Goal: Information Seeking & Learning: Learn about a topic

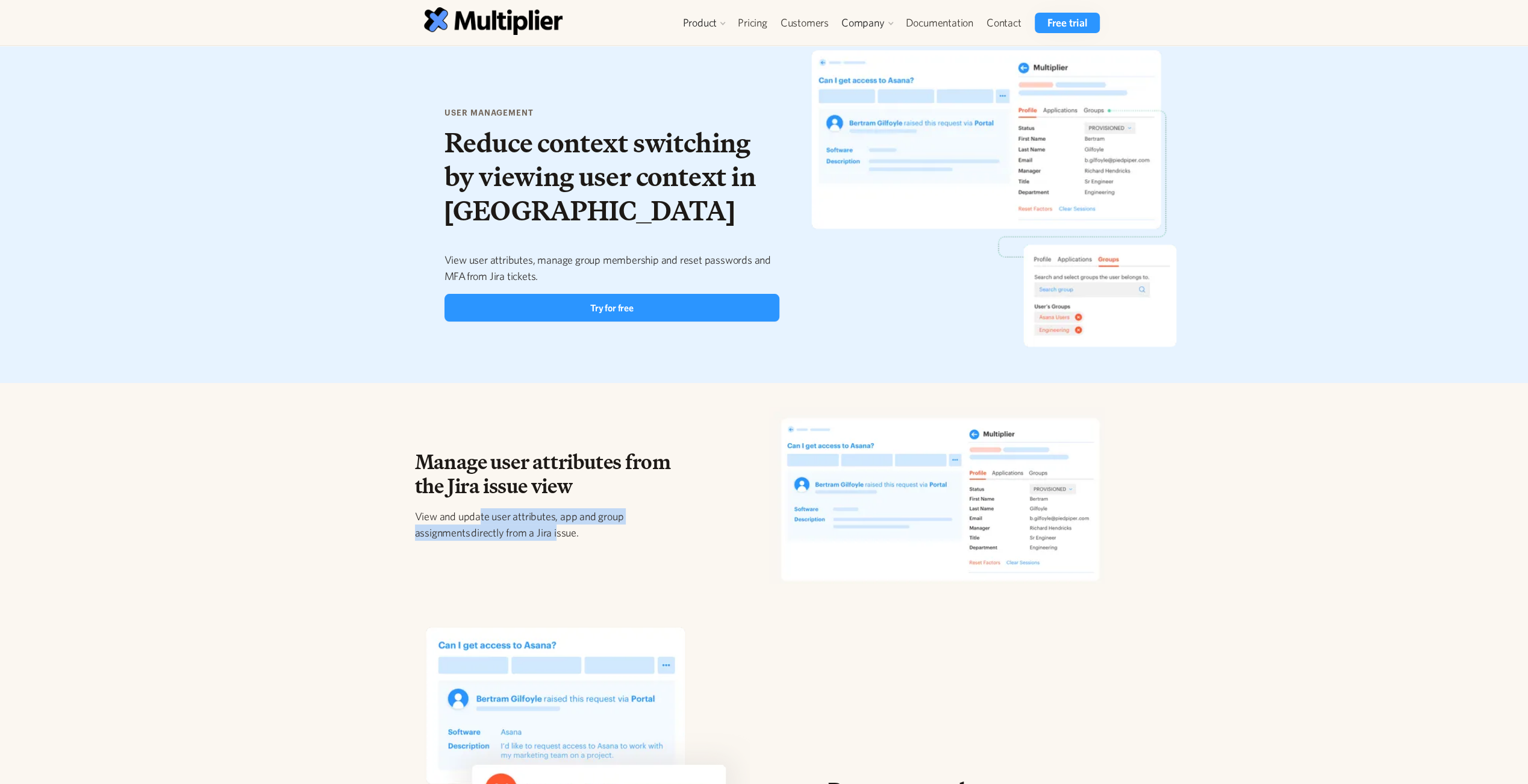
drag, startPoint x: 480, startPoint y: 517, endPoint x: 555, endPoint y: 534, distance: 76.9
click at [555, 534] on p "View and update user attributes, app and group assignments directly from a Jira…" at bounding box center [552, 525] width 276 height 32
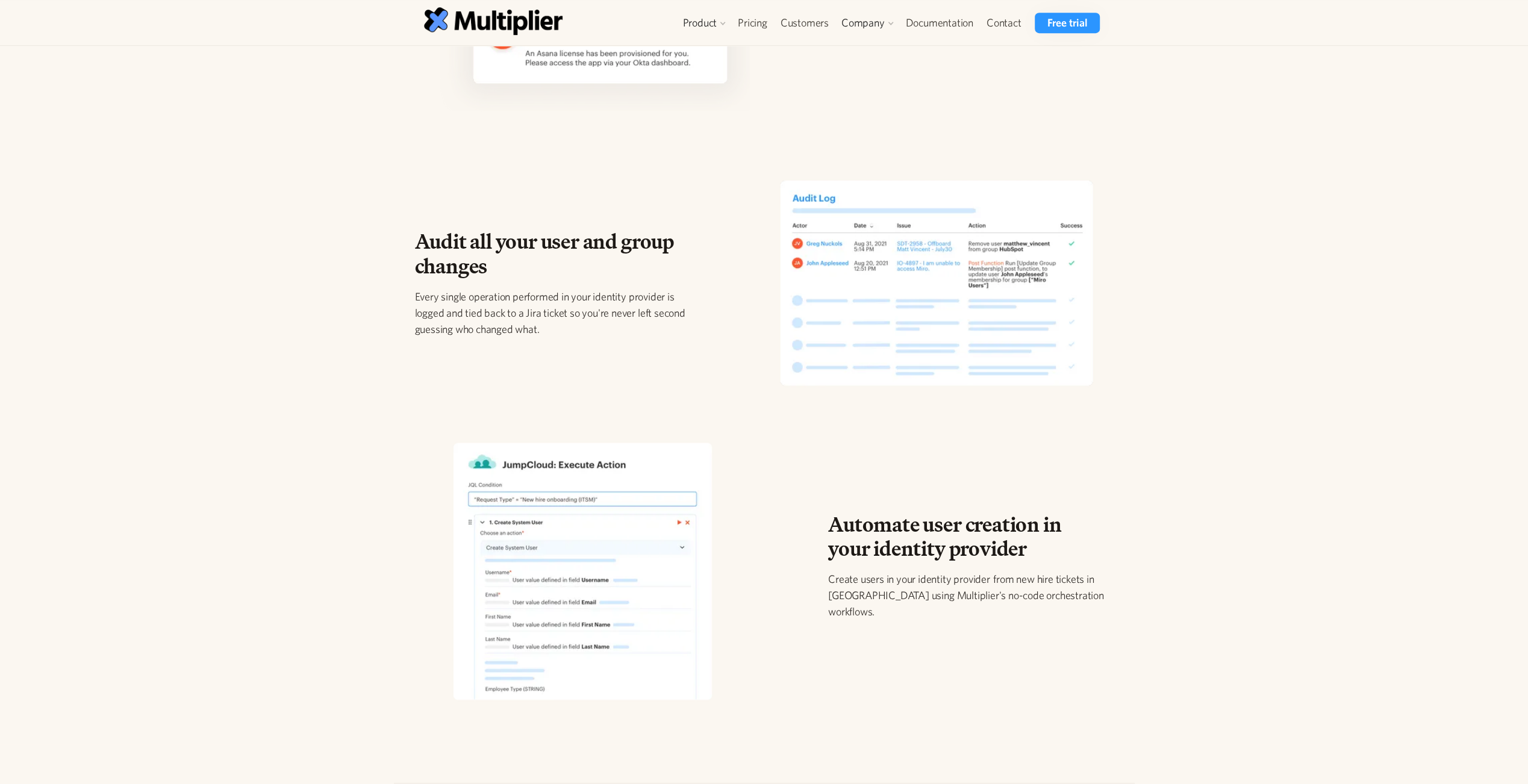
scroll to position [1206, 0]
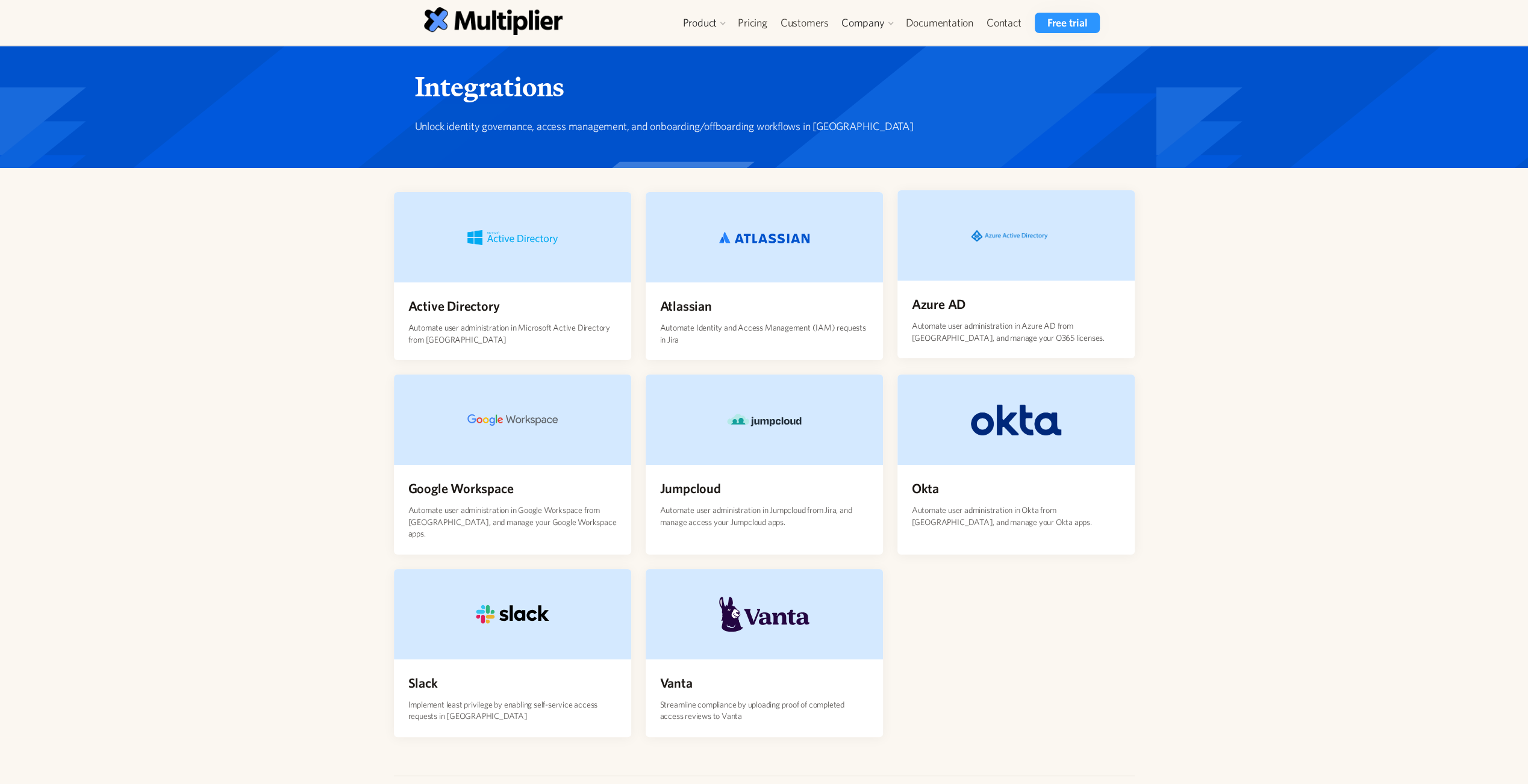
click at [939, 288] on div "Azure AD Automate user administration in Azure AD from Jira, and manage your O3…" at bounding box center [1016, 319] width 237 height 77
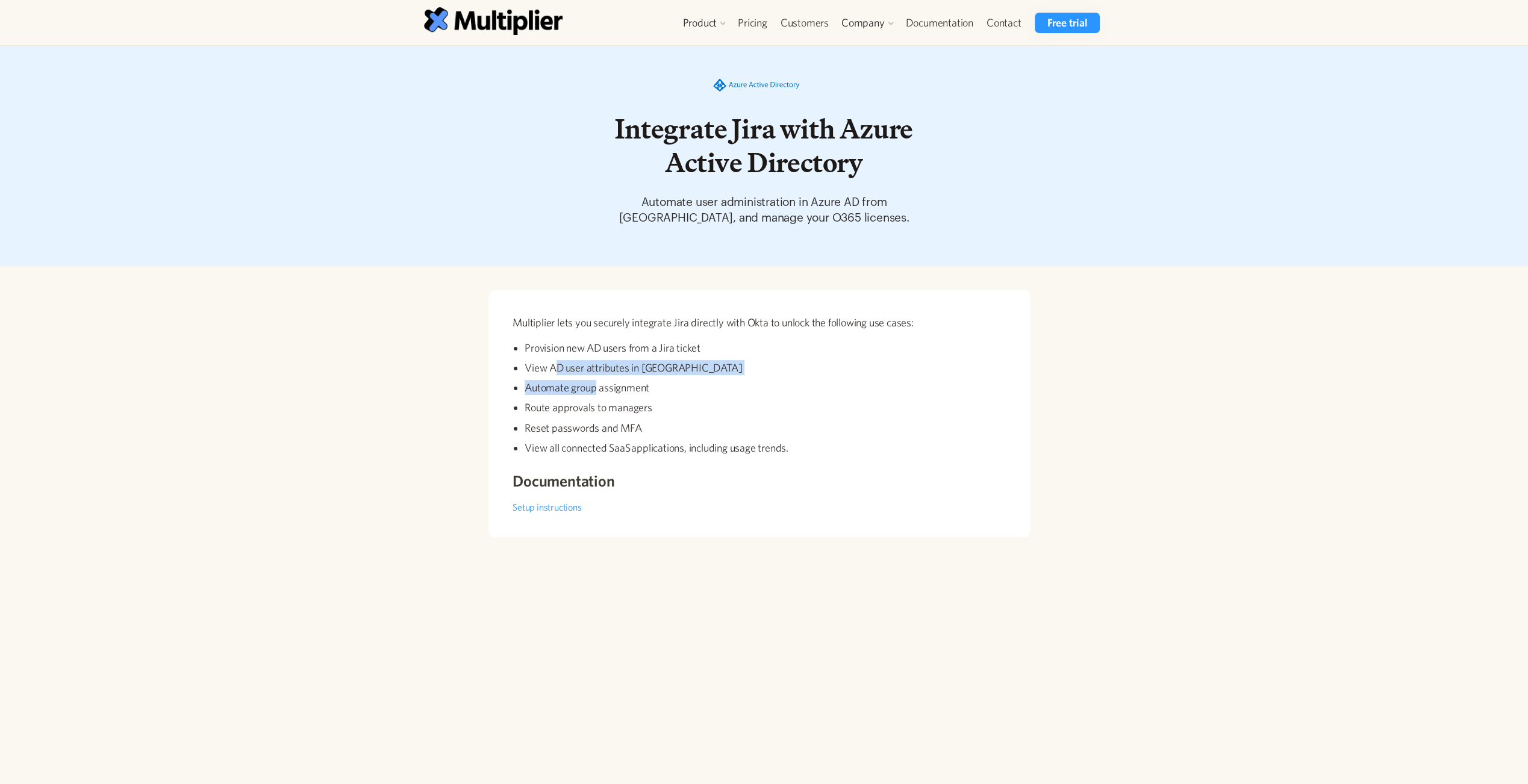
drag, startPoint x: 569, startPoint y: 366, endPoint x: 594, endPoint y: 393, distance: 36.8
click at [594, 392] on ul "Provision new AD users from a Jira ticket View AD user attributes in Jira Autom…" at bounding box center [759, 401] width 494 height 120
click at [594, 399] on ul "Provision new AD users from a Jira ticket View AD user attributes in Jira Autom…" at bounding box center [759, 401] width 494 height 120
drag, startPoint x: 584, startPoint y: 409, endPoint x: 609, endPoint y: 408, distance: 25.0
click at [609, 408] on li "Route approvals to managers" at bounding box center [765, 407] width 482 height 15
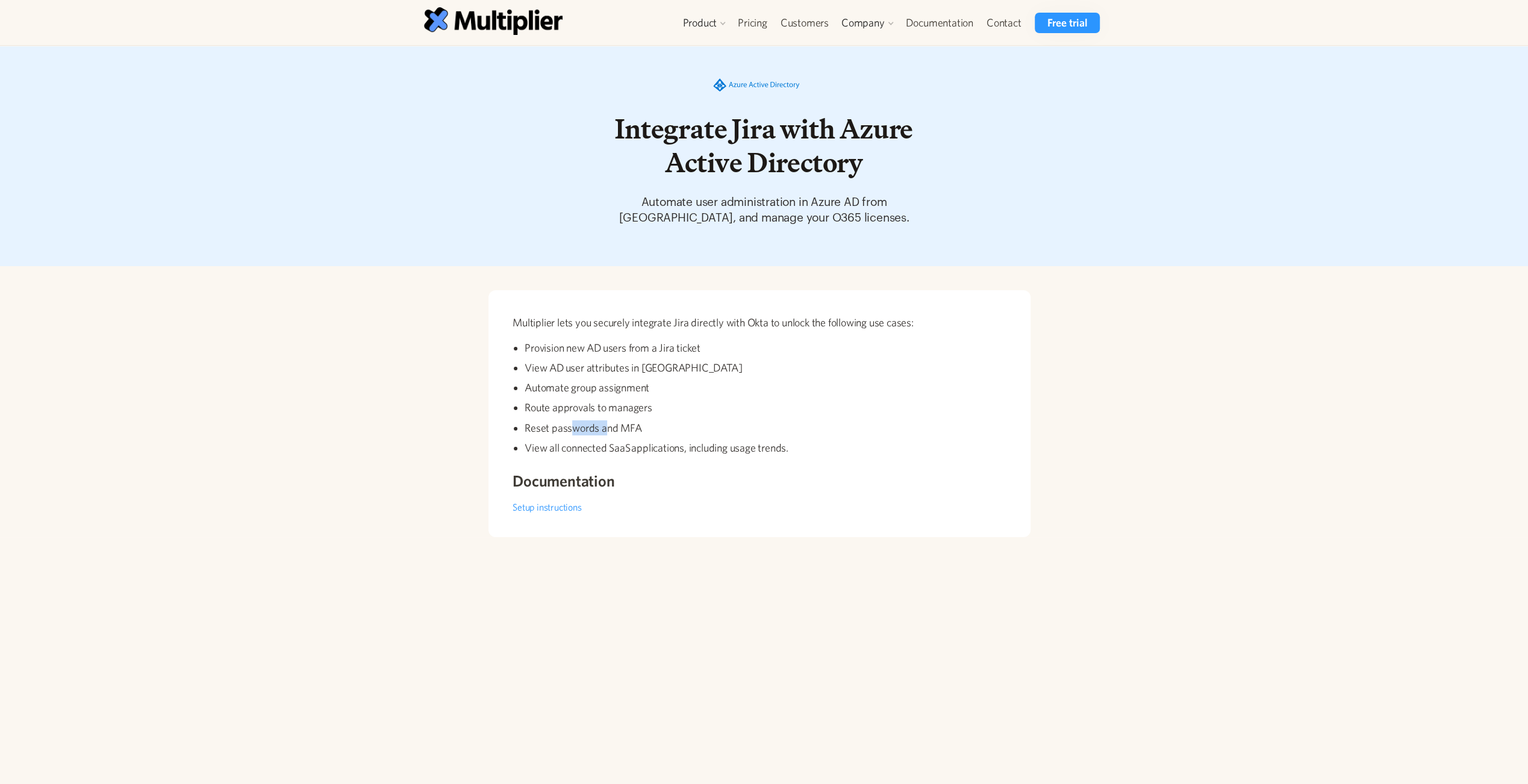
drag, startPoint x: 609, startPoint y: 408, endPoint x: 604, endPoint y: 425, distance: 17.7
click at [604, 425] on li "Reset passwords and MFA" at bounding box center [765, 428] width 482 height 15
drag, startPoint x: 604, startPoint y: 425, endPoint x: 560, endPoint y: 437, distance: 45.6
click at [565, 439] on ul "Provision new AD users from a Jira ticket View AD user attributes in Jira Autom…" at bounding box center [759, 401] width 494 height 120
drag, startPoint x: 571, startPoint y: 424, endPoint x: 630, endPoint y: 431, distance: 59.4
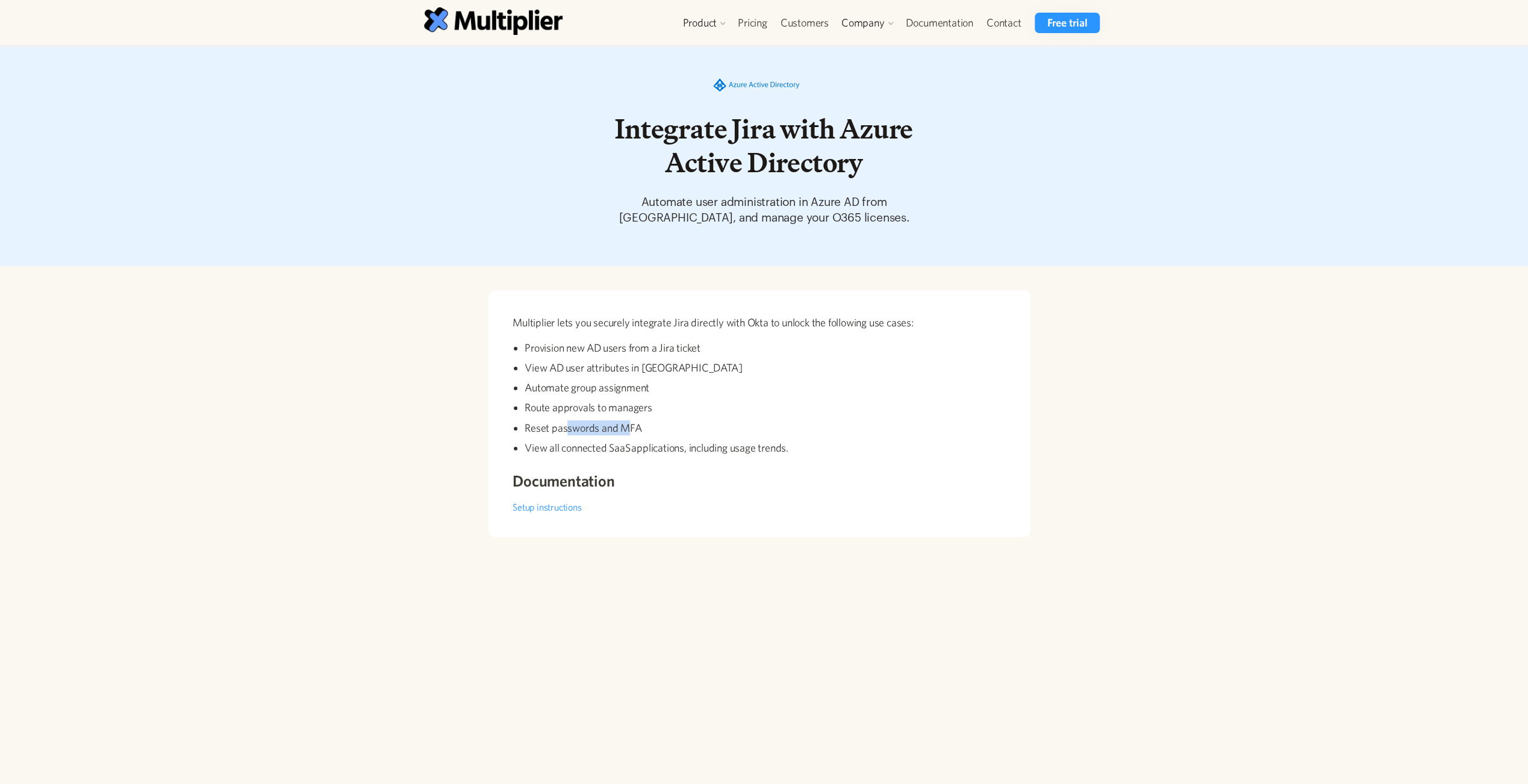
click at [630, 431] on li "Reset passwords and MFA" at bounding box center [765, 428] width 482 height 15
drag, startPoint x: 630, startPoint y: 431, endPoint x: 660, endPoint y: 449, distance: 35.0
click at [660, 449] on li "View all connected SaaS applications, including usage trends." at bounding box center [765, 448] width 482 height 15
click at [569, 505] on link "Setup instructions" at bounding box center [547, 506] width 69 height 10
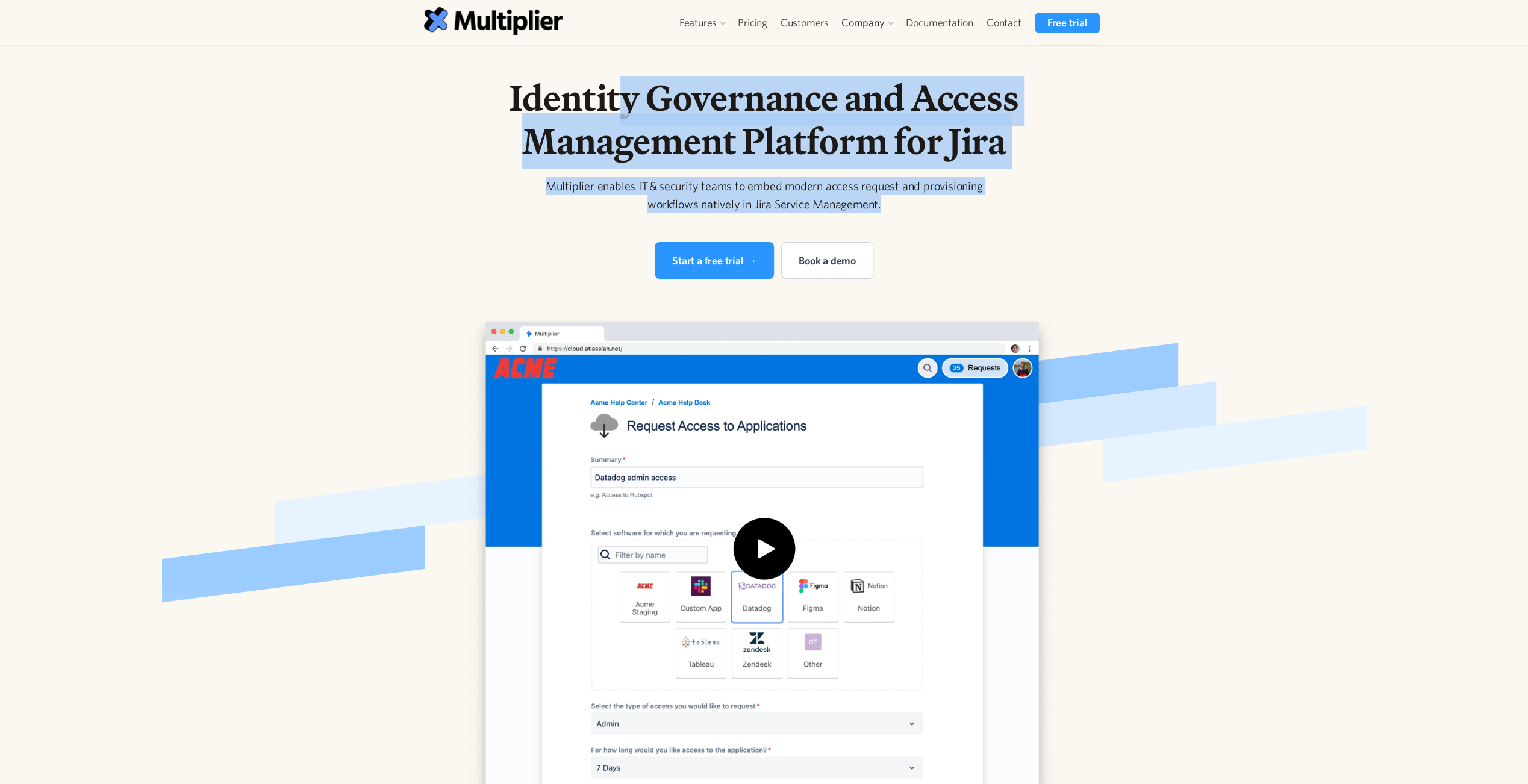
drag, startPoint x: 627, startPoint y: 99, endPoint x: 883, endPoint y: 199, distance: 274.8
click at [883, 199] on div "Identity Governance and Access Management Platform for Jira Multiplier enables …" at bounding box center [764, 177] width 617 height 203
click at [724, 140] on link "Integrations" at bounding box center [727, 142] width 92 height 22
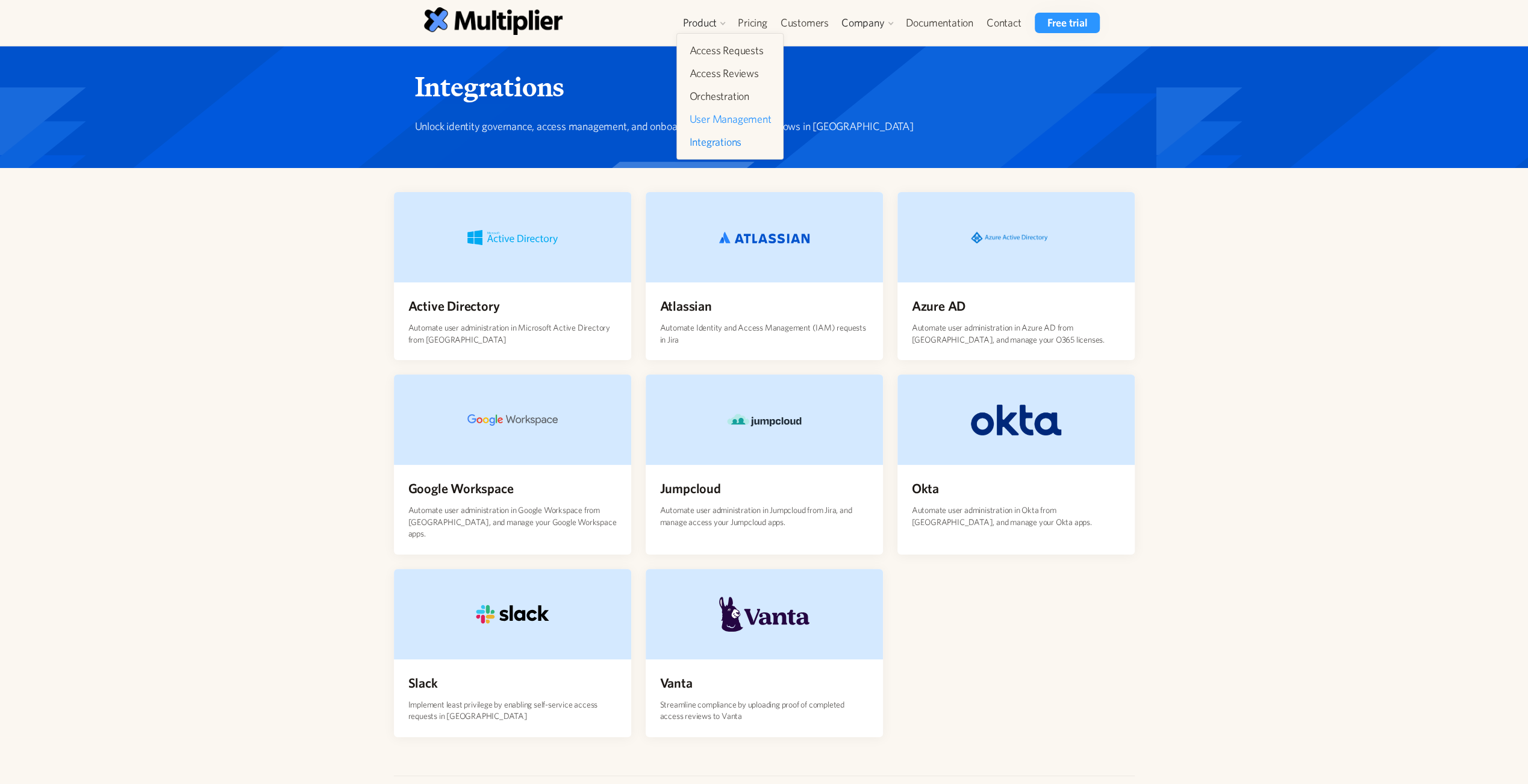
click at [737, 121] on link "User Management" at bounding box center [730, 119] width 92 height 22
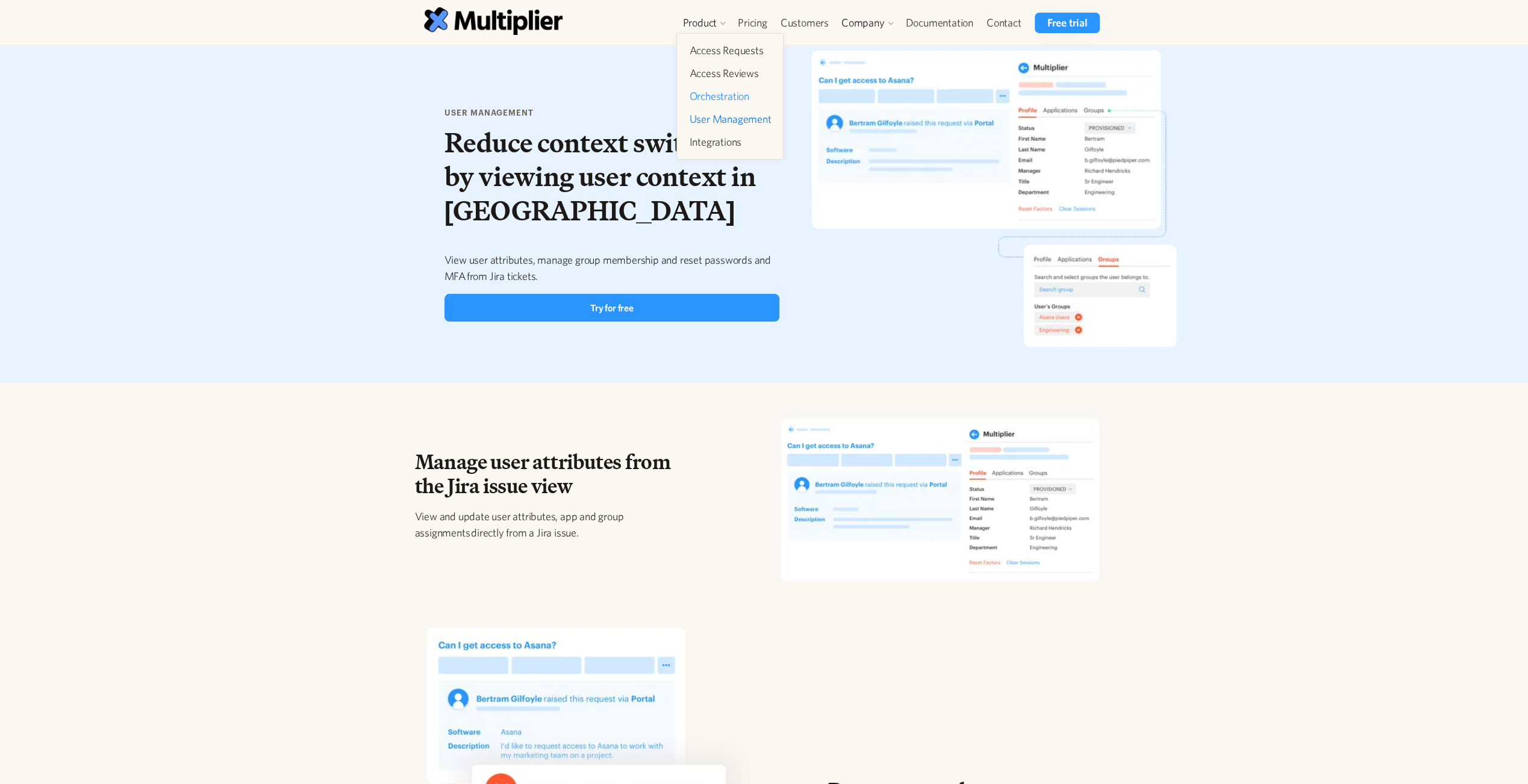
click at [730, 91] on link "Orchestration" at bounding box center [730, 96] width 92 height 22
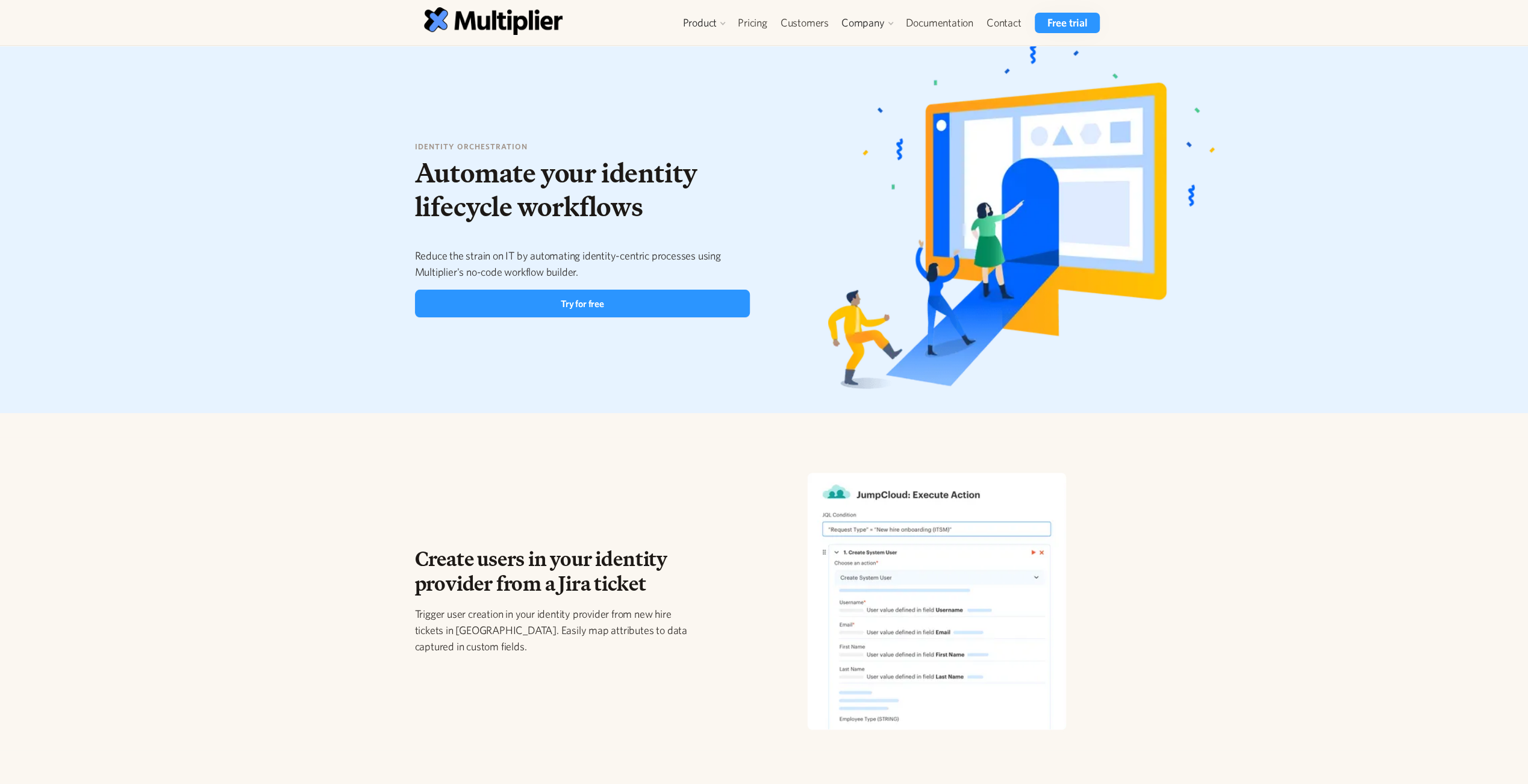
click at [706, 6] on div "Product Access Requests Access Reviews Orchestration User Management Integratio…" at bounding box center [764, 22] width 741 height 45
click at [707, 15] on div "Product" at bounding box center [699, 22] width 34 height 14
click at [760, 14] on link "Pricing" at bounding box center [753, 22] width 43 height 20
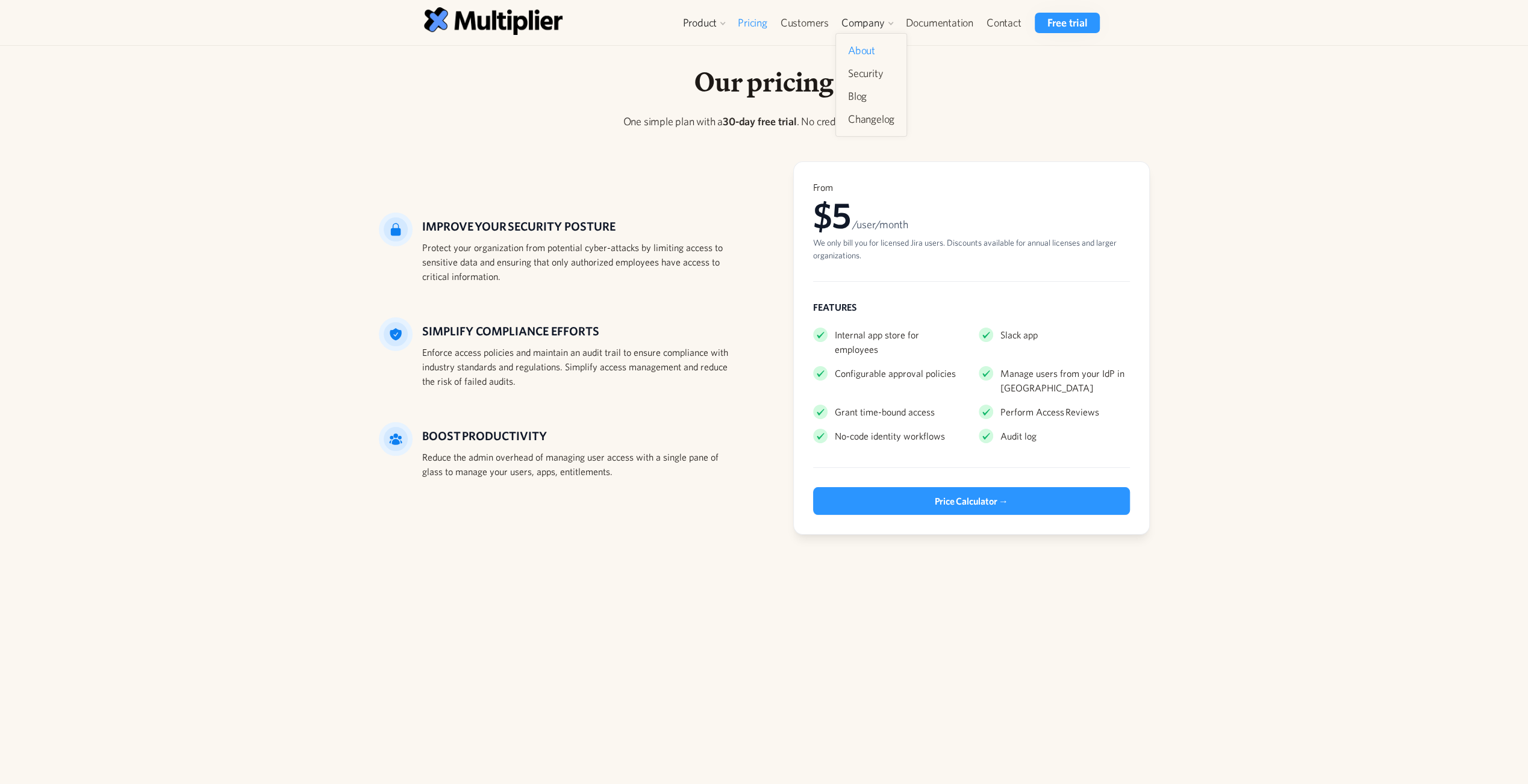
click at [867, 45] on link "About" at bounding box center [871, 51] width 56 height 22
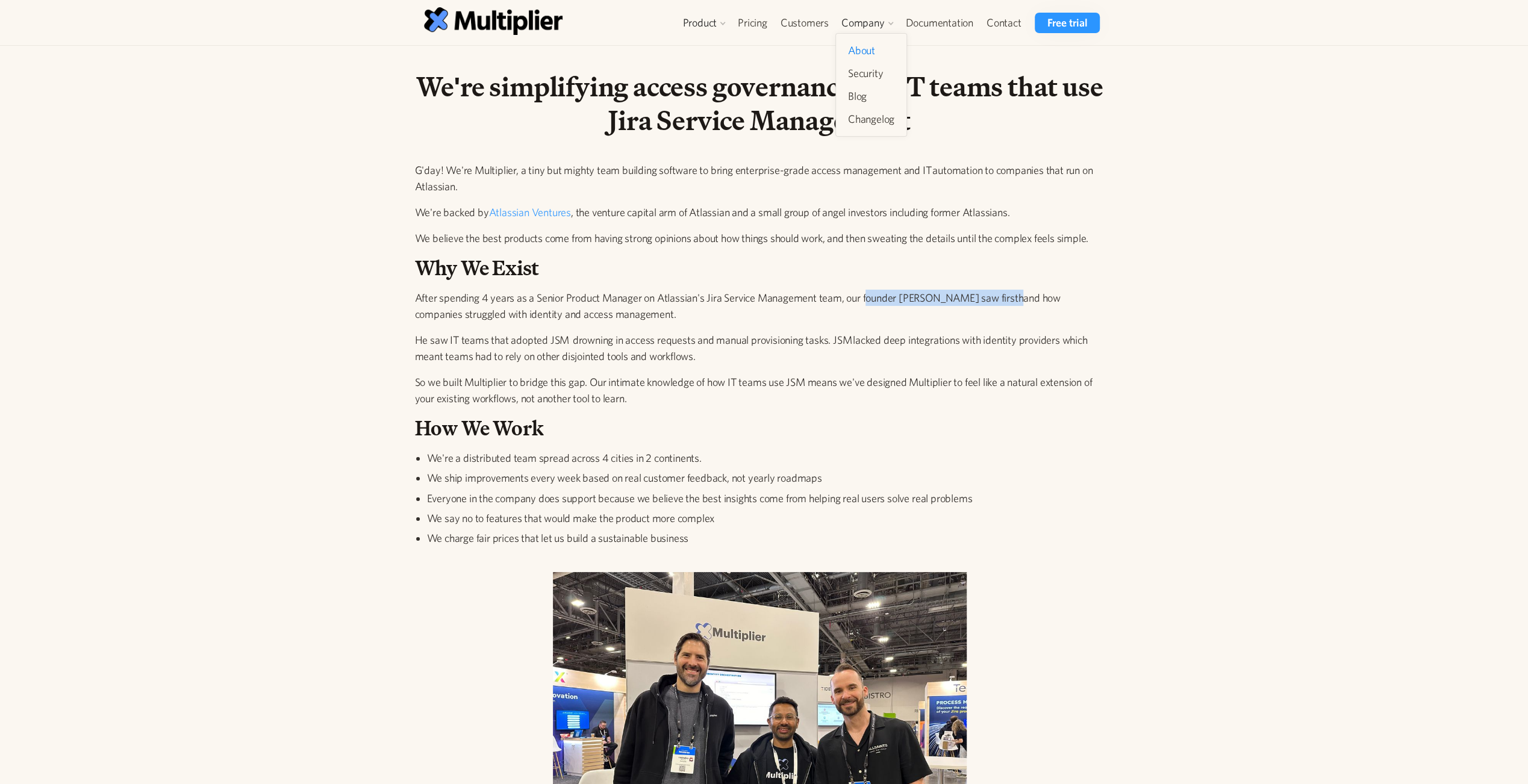
drag, startPoint x: 866, startPoint y: 295, endPoint x: 1013, endPoint y: 296, distance: 147.0
click at [1013, 296] on p "After spending 4 years as a Senior Product Manager on Atlassian's Jira Service …" at bounding box center [759, 306] width 690 height 32
drag, startPoint x: 1013, startPoint y: 296, endPoint x: 803, endPoint y: 322, distance: 211.6
click at [803, 322] on div "G'day! We're Multiplier, a tiny but mighty team building software to bring ente…" at bounding box center [759, 361] width 690 height 399
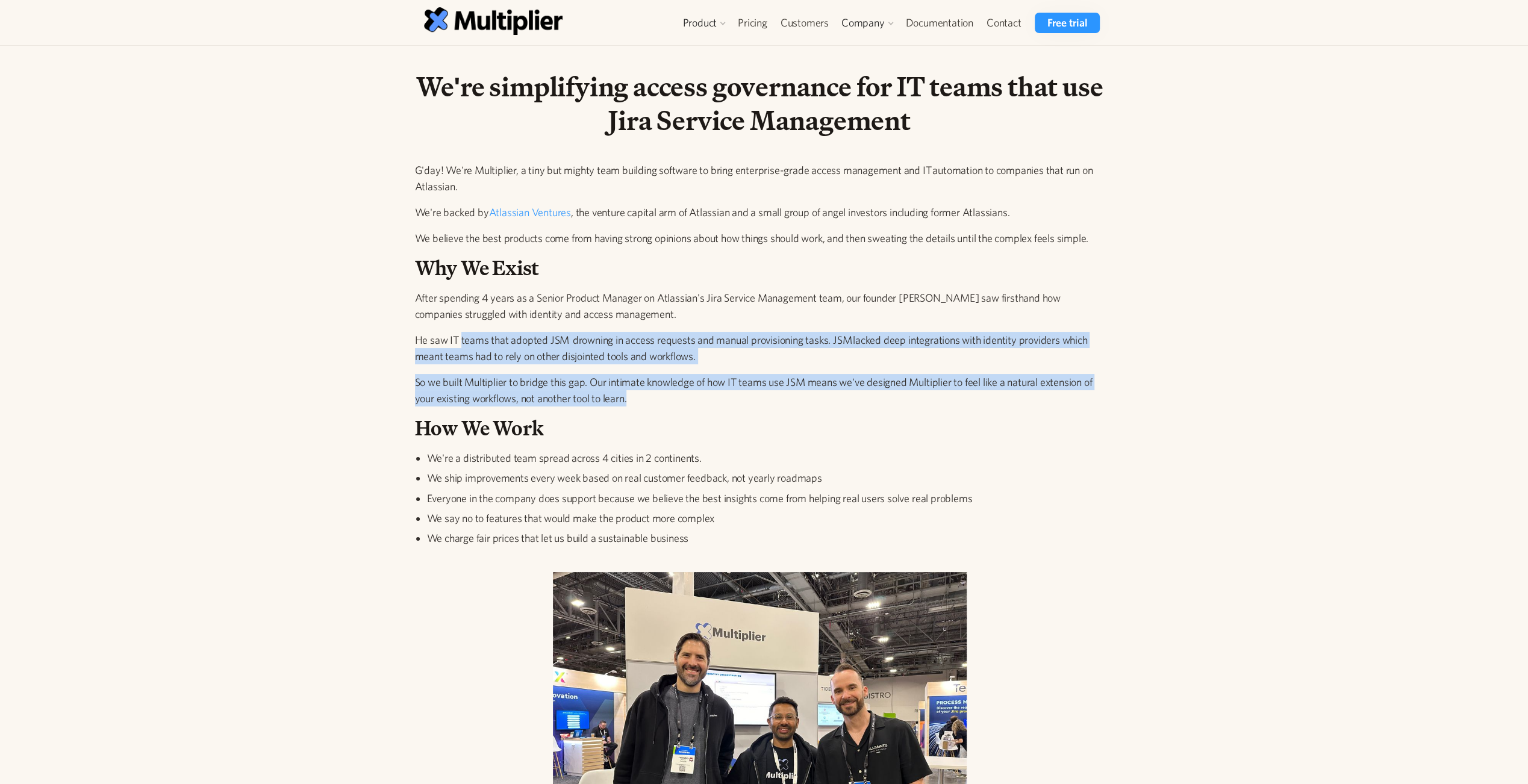
drag, startPoint x: 468, startPoint y: 341, endPoint x: 654, endPoint y: 393, distance: 193.1
click at [654, 393] on div "G'day! We're Multiplier, a tiny but mighty team building software to bring ente…" at bounding box center [759, 361] width 690 height 399
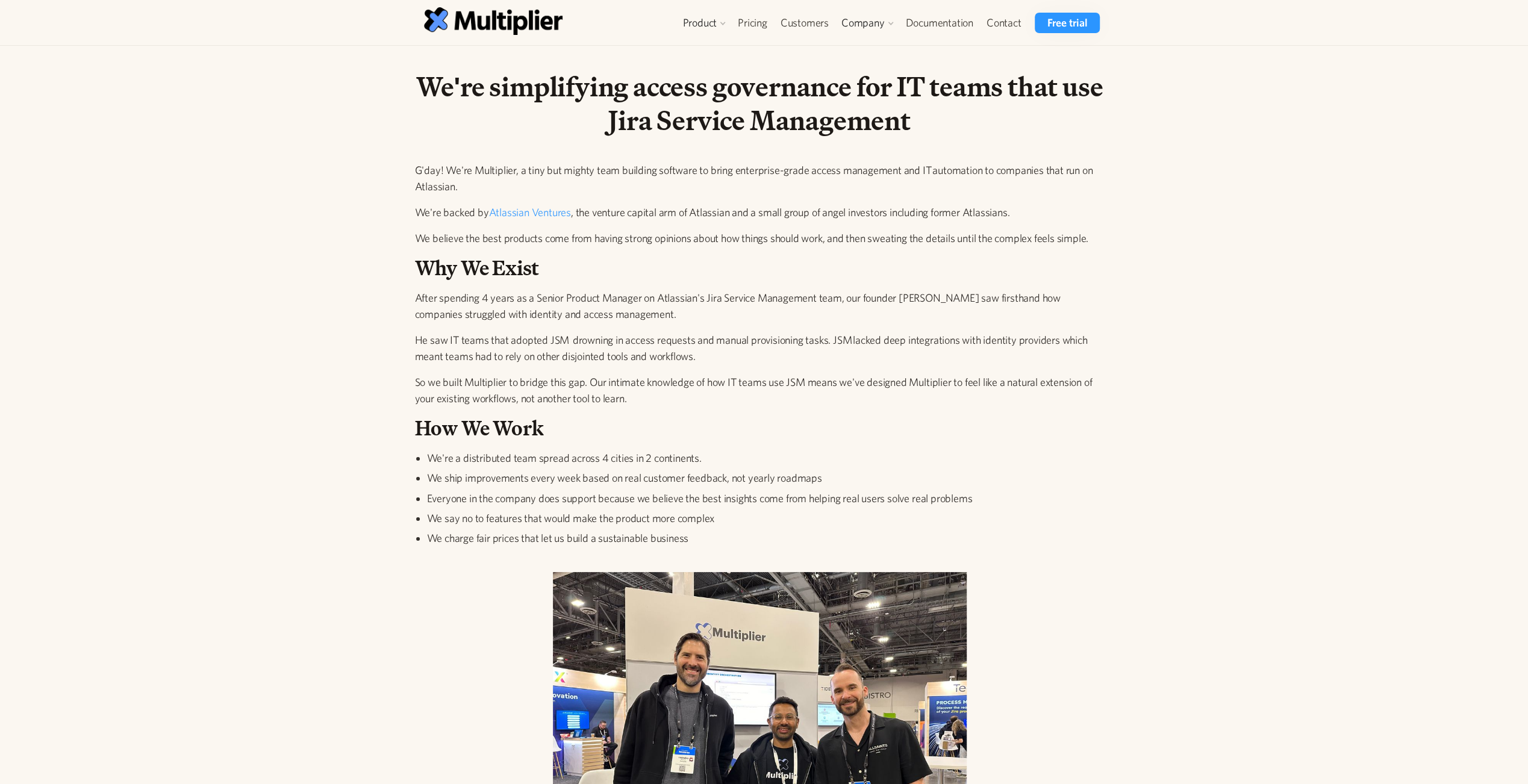
click at [1068, 425] on h2 "How We Work" at bounding box center [759, 428] width 690 height 25
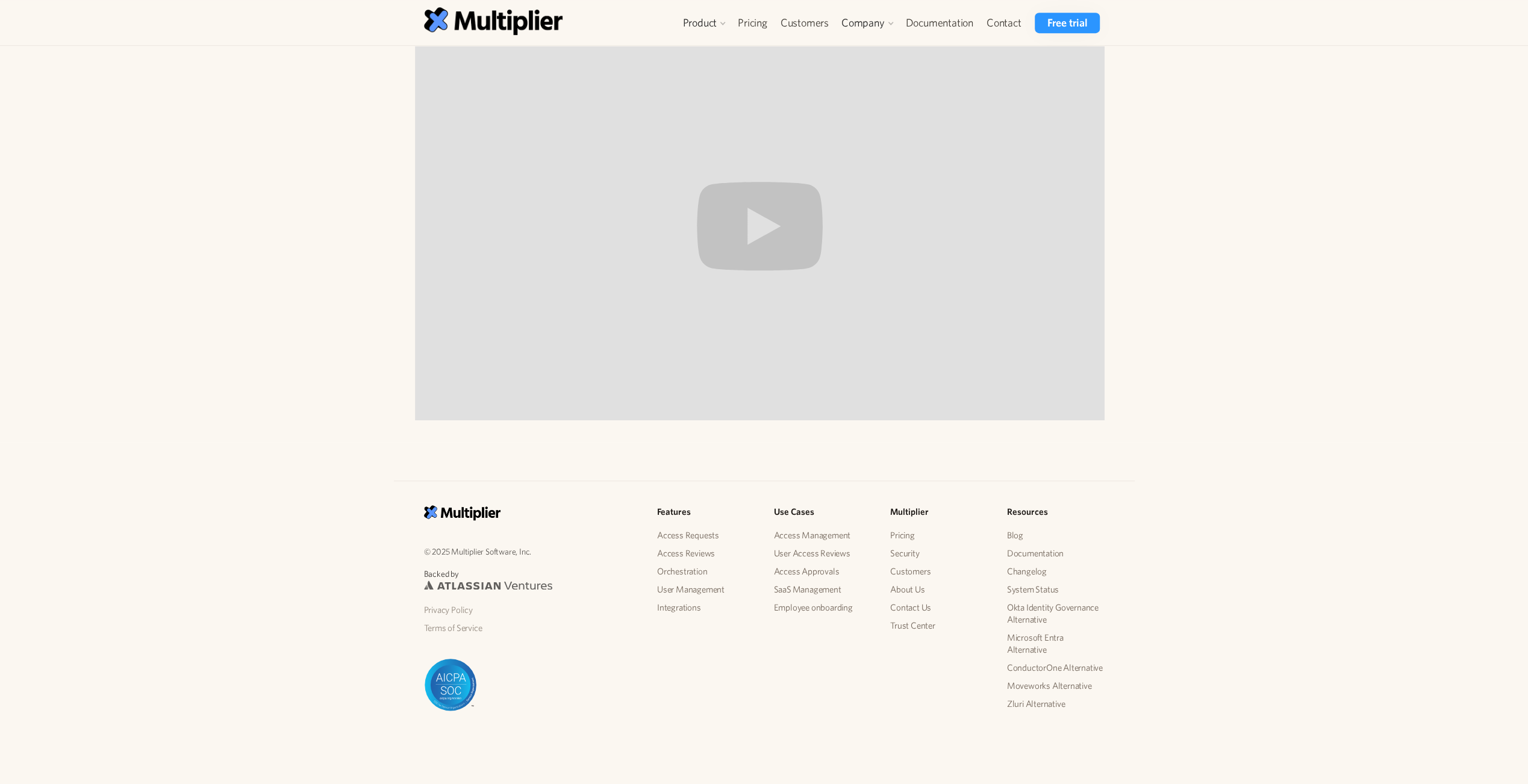
scroll to position [72, 0]
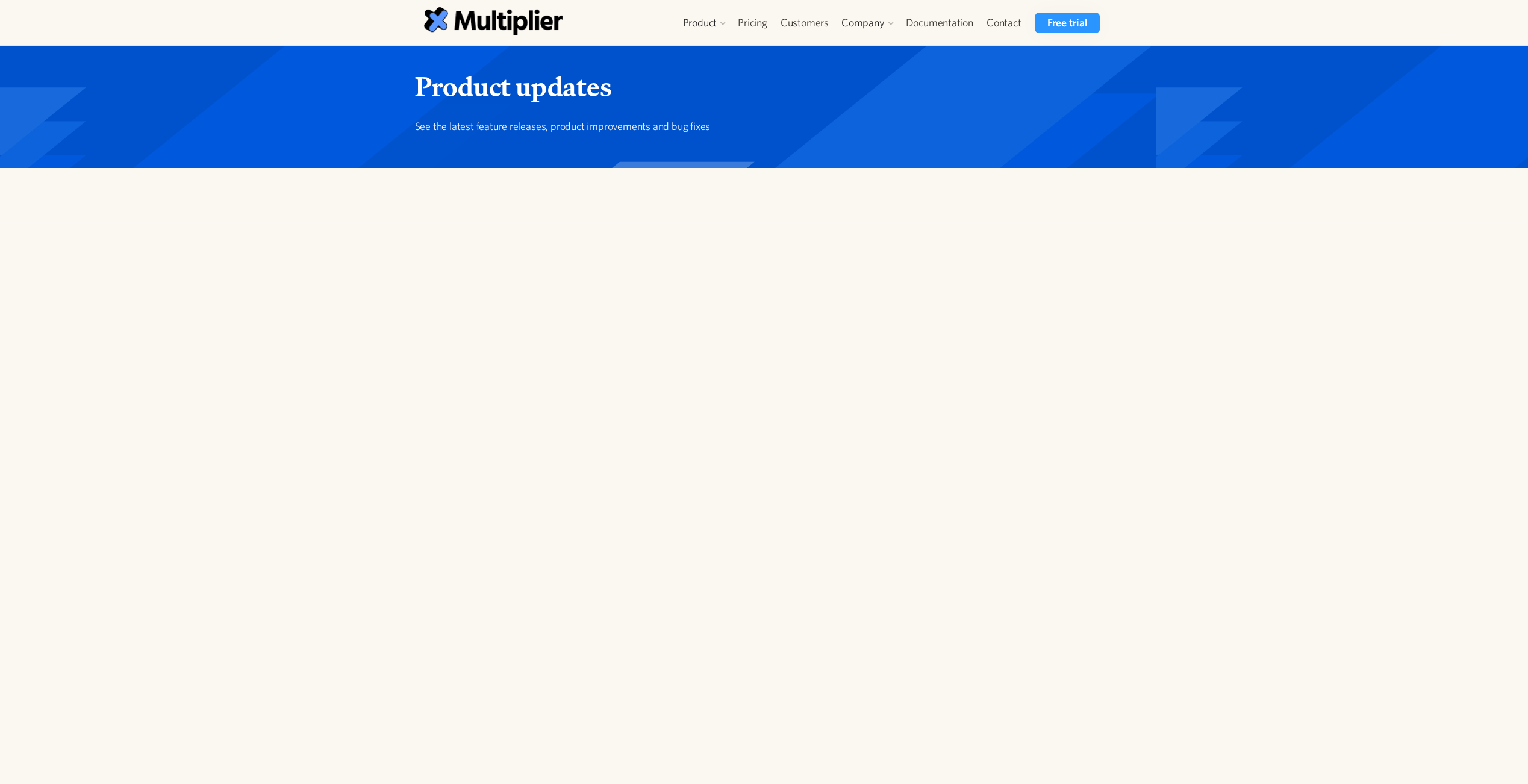
drag, startPoint x: 852, startPoint y: 470, endPoint x: 968, endPoint y: 526, distance: 128.8
click at [415, 192] on released-page at bounding box center [415, 192] width 0 height 0
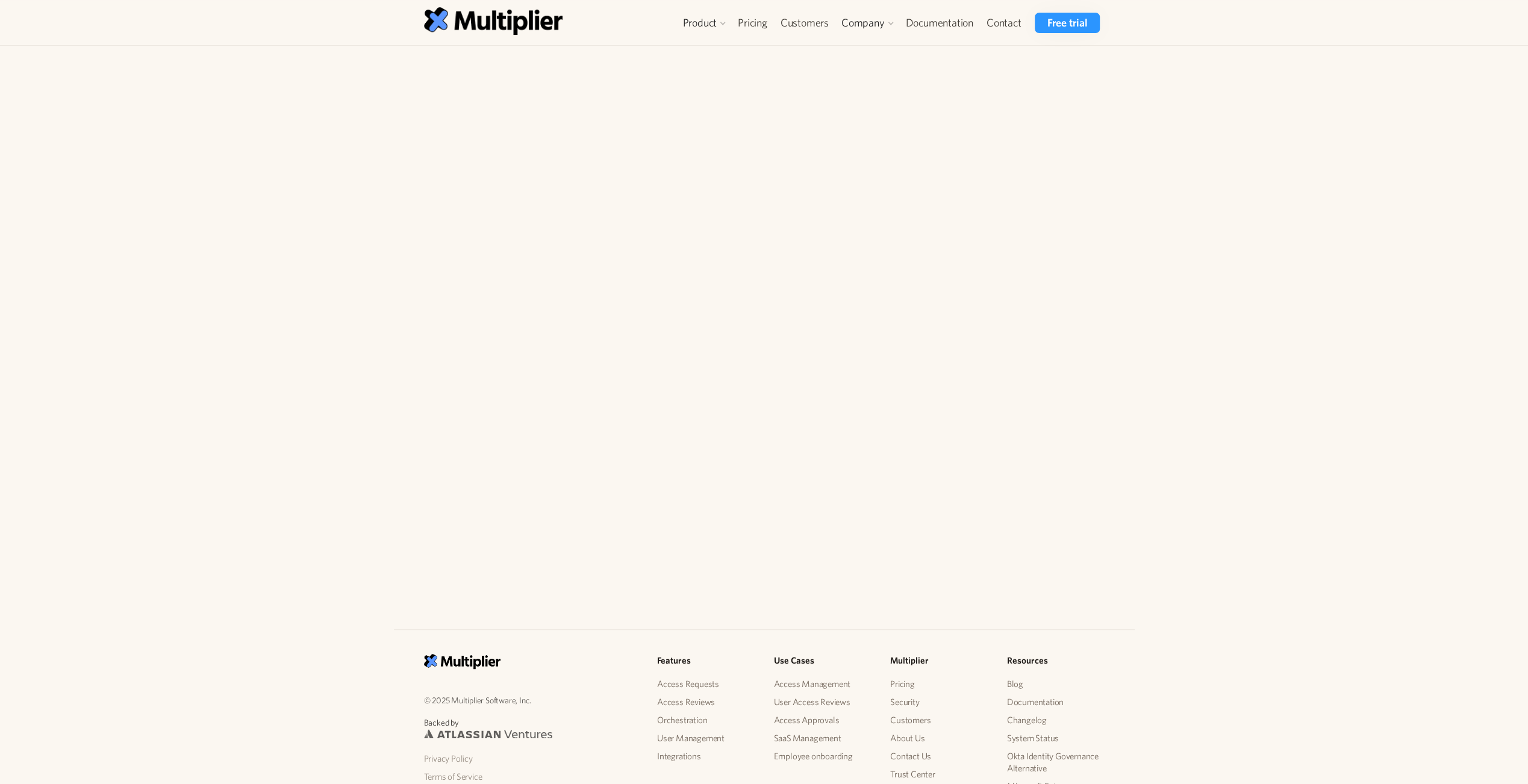
scroll to position [542, 0]
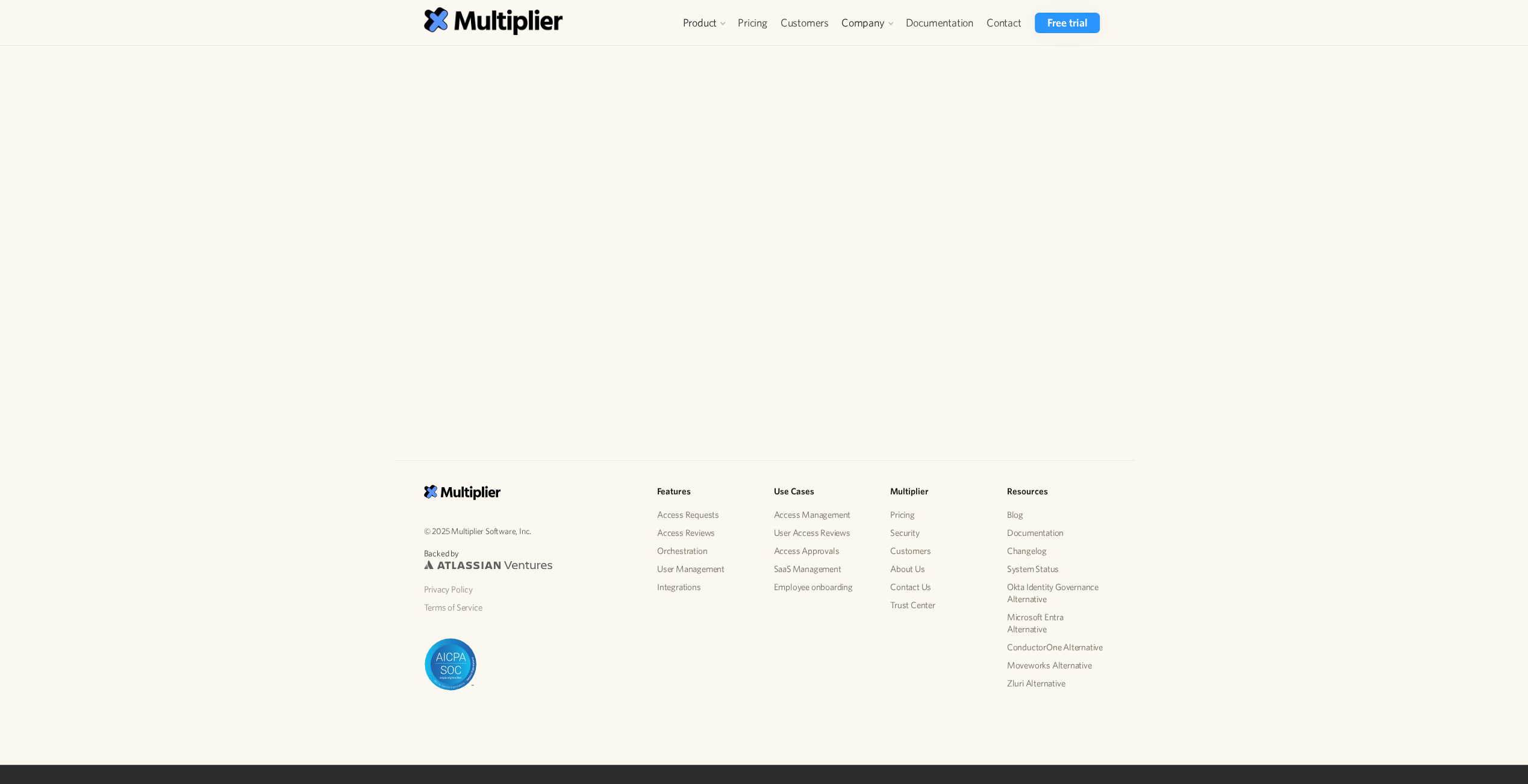
drag, startPoint x: 759, startPoint y: 564, endPoint x: 945, endPoint y: 608, distance: 191.1
drag, startPoint x: 744, startPoint y: 507, endPoint x: 855, endPoint y: 603, distance: 146.8
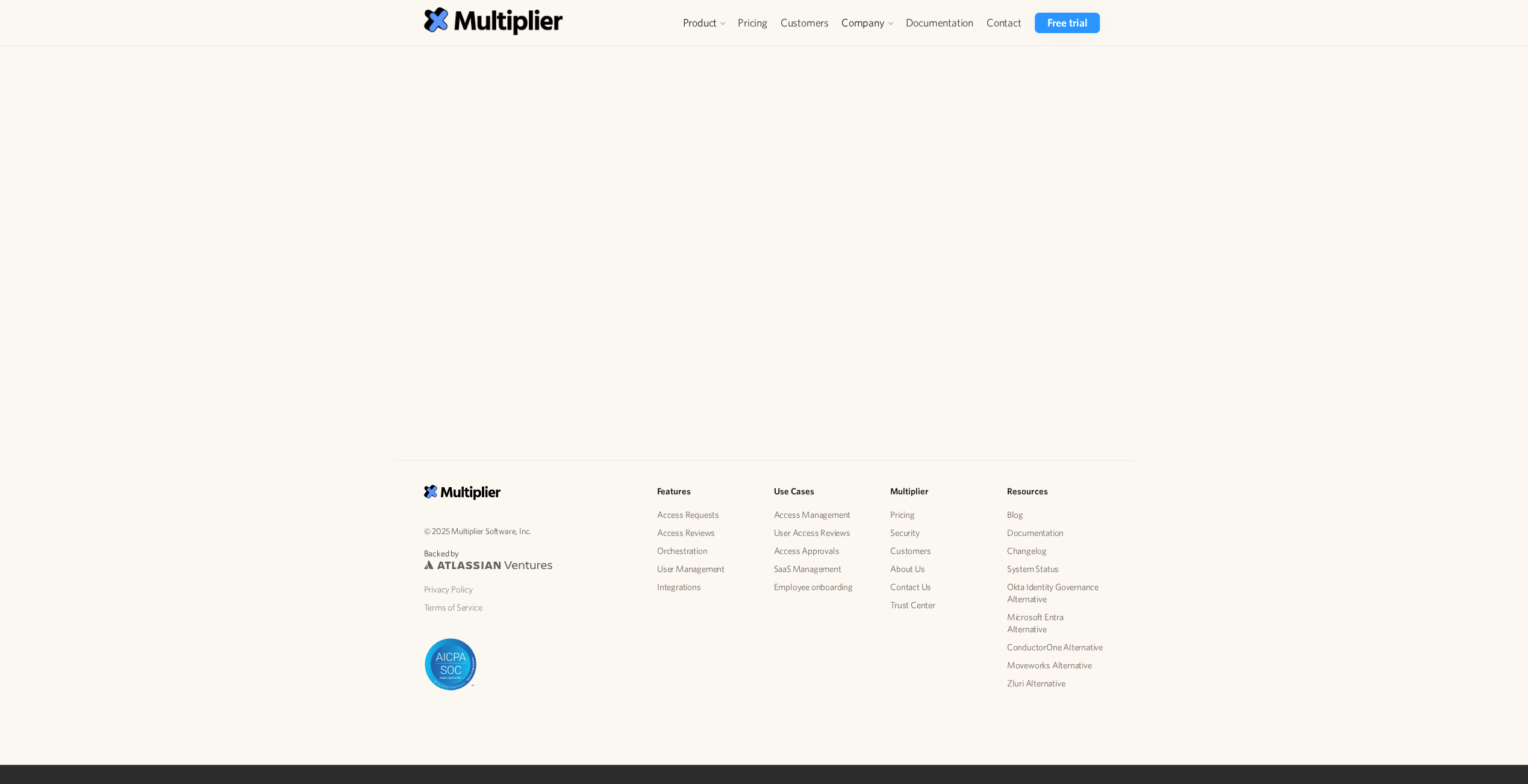
scroll to position [4878, 0]
drag, startPoint x: 893, startPoint y: 592, endPoint x: 881, endPoint y: 606, distance: 18.4
drag, startPoint x: 881, startPoint y: 606, endPoint x: 793, endPoint y: 631, distance: 91.5
